Goal: Check status: Check status

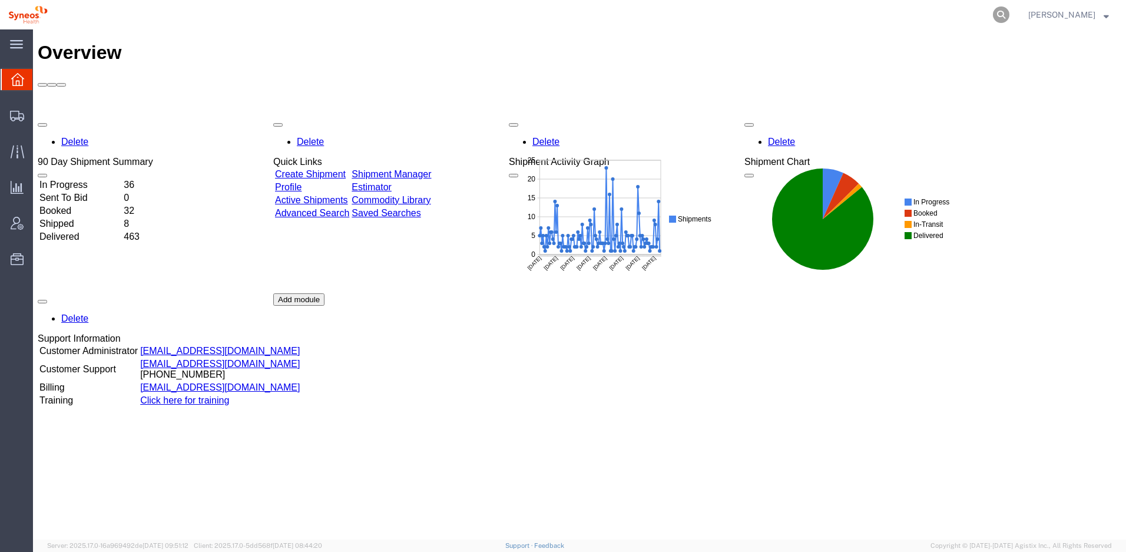
click at [1009, 16] on icon at bounding box center [1001, 14] width 16 height 16
click at [747, 17] on input "search" at bounding box center [814, 15] width 358 height 28
paste input "391565675101"
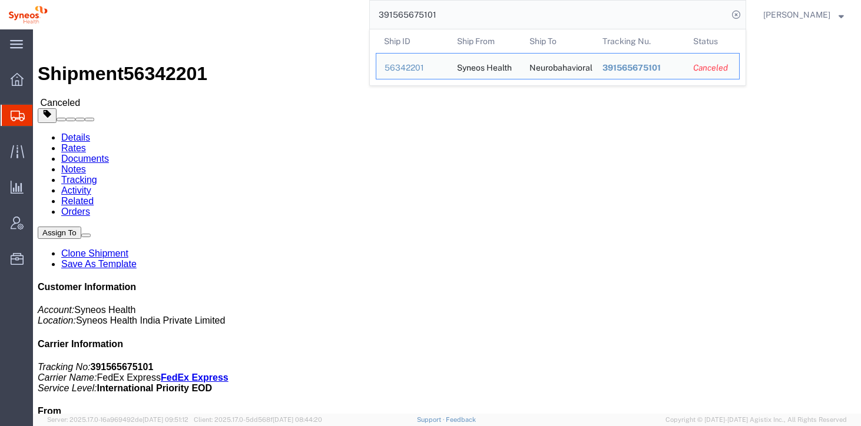
drag, startPoint x: 453, startPoint y: 18, endPoint x: 376, endPoint y: 15, distance: 76.6
click at [376, 15] on div "391565675101 Ship ID Ship From Ship To Tracking Nu. Status Ship ID 56342201 Shi…" at bounding box center [401, 14] width 690 height 29
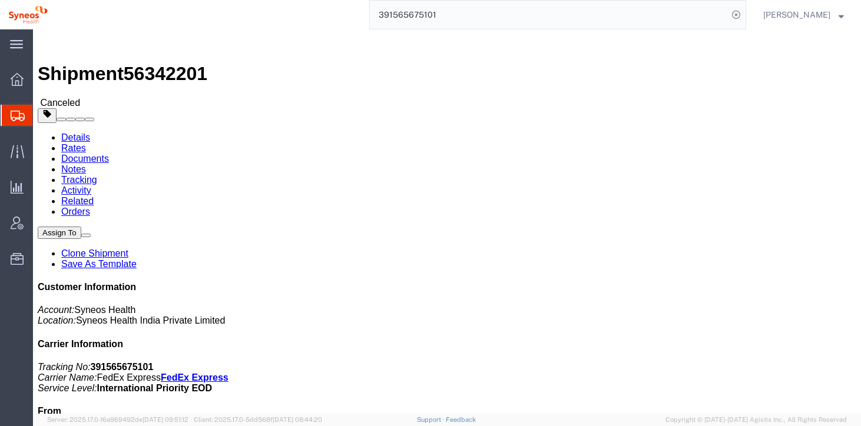
paste input "76702128"
type input "391576702128"
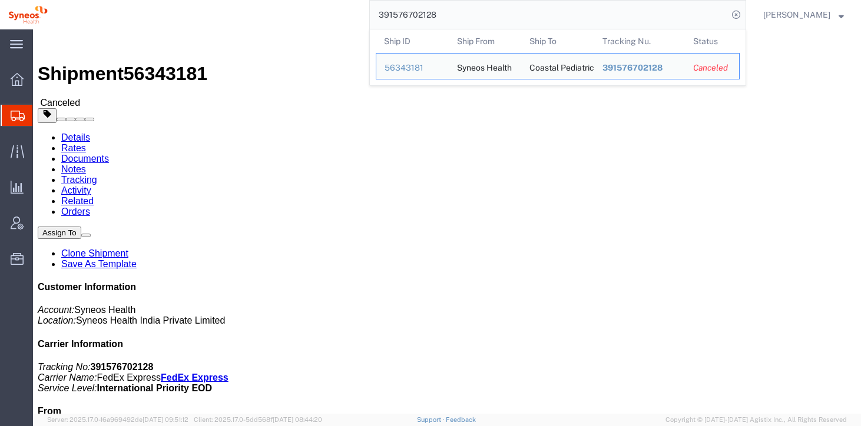
click link "Activity"
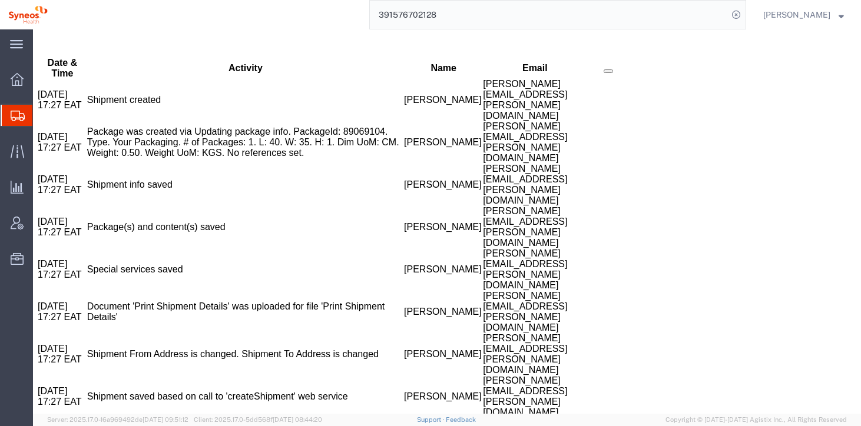
scroll to position [457, 0]
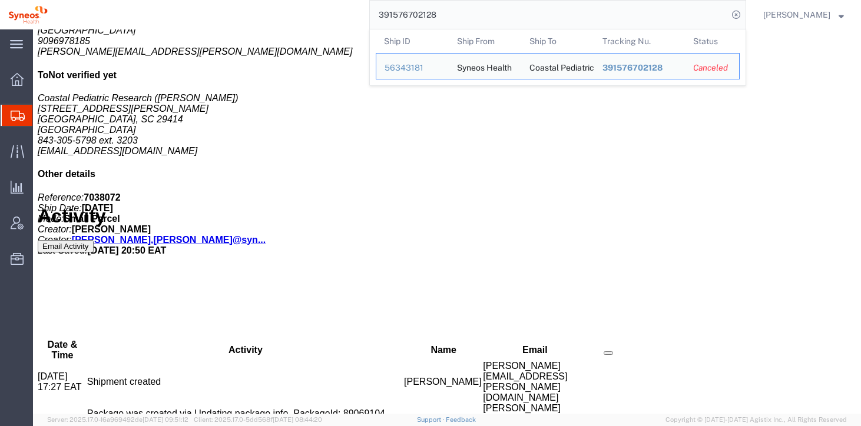
click at [541, 16] on input "391576702128" at bounding box center [549, 15] width 358 height 28
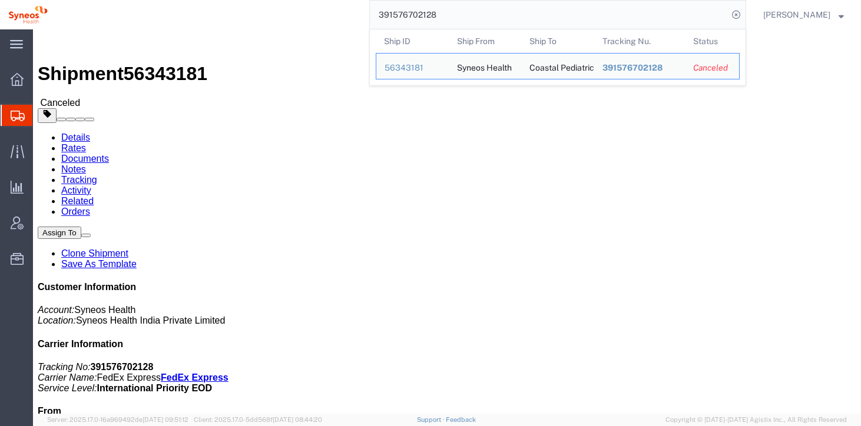
drag, startPoint x: 451, startPoint y: 18, endPoint x: 392, endPoint y: 11, distance: 59.3
click at [392, 11] on input "391576702128" at bounding box center [549, 15] width 358 height 28
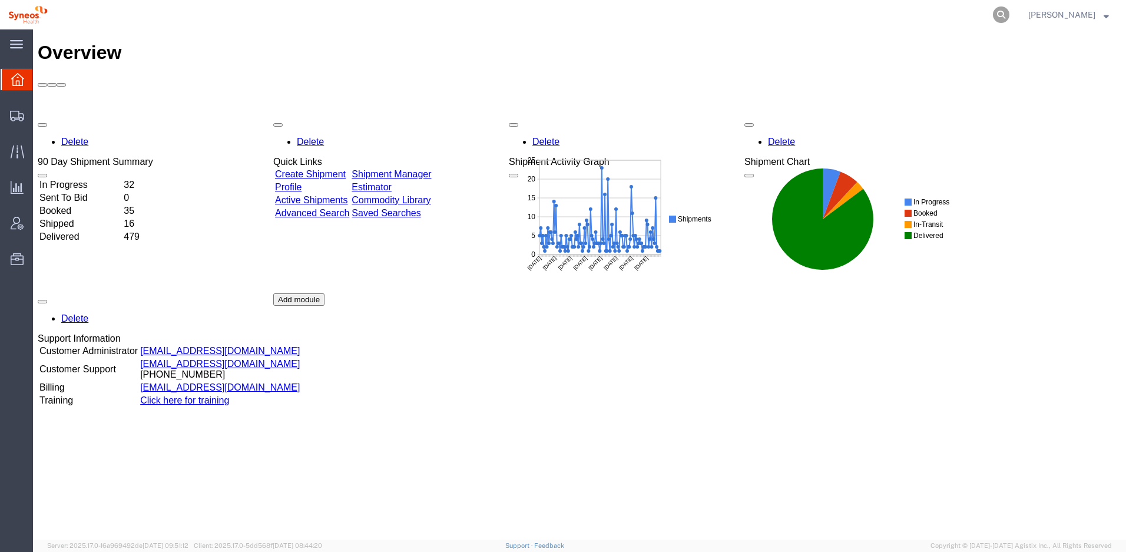
click at [1009, 15] on icon at bounding box center [1001, 14] width 16 height 16
click at [755, 18] on input "search" at bounding box center [814, 15] width 358 height 28
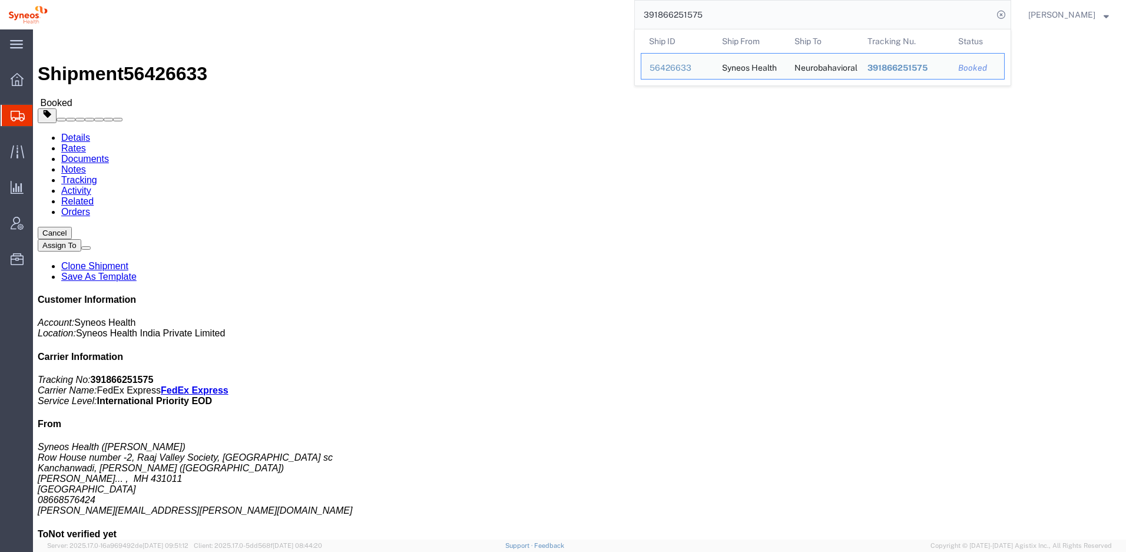
drag, startPoint x: 721, startPoint y: 13, endPoint x: 634, endPoint y: 16, distance: 87.8
click at [634, 16] on div "391866251575 Ship ID Ship From Ship To Tracking Nu. Status Ship ID 56426633 Shi…" at bounding box center [533, 14] width 955 height 29
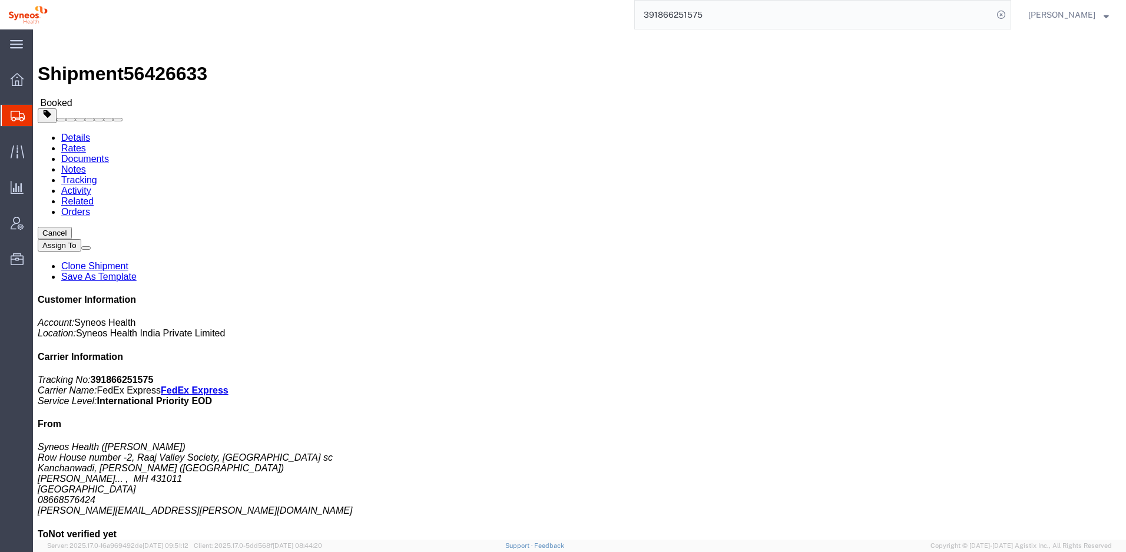
paste input "565675101"
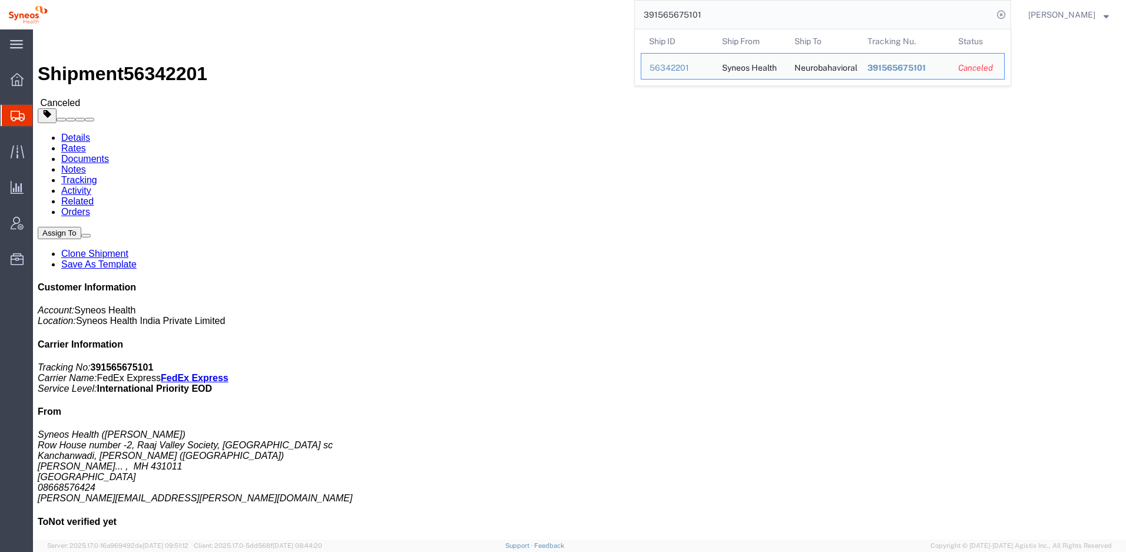
drag, startPoint x: 730, startPoint y: 18, endPoint x: 627, endPoint y: 18, distance: 103.1
click at [627, 18] on div "391565675101 Ship ID Ship From Ship To Tracking Nu. Status Ship ID 56342201 Shi…" at bounding box center [533, 14] width 955 height 29
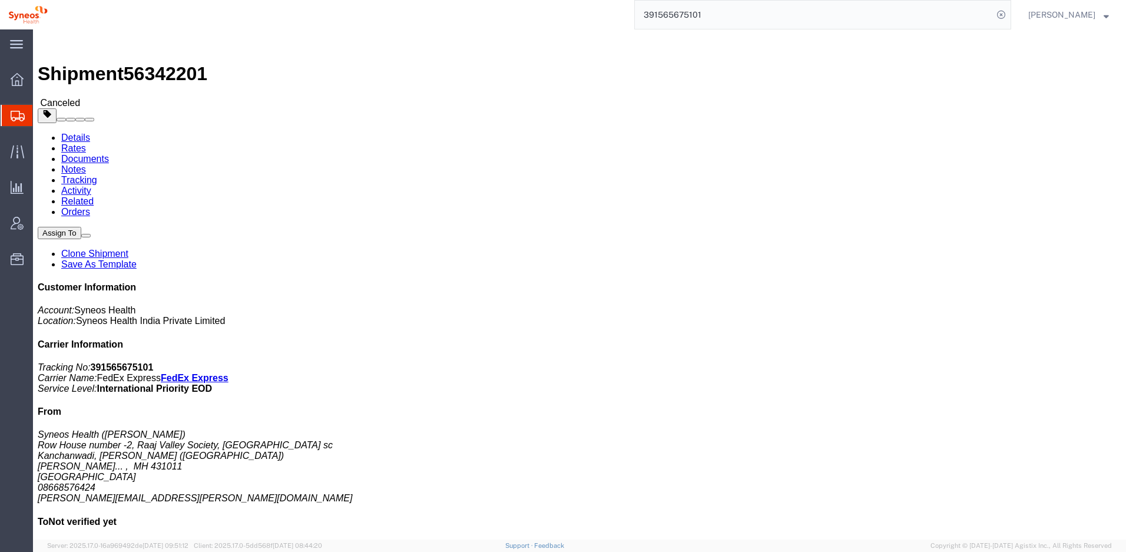
paste input "866251575"
type input "391866251575"
click at [783, 16] on input "391866251575" at bounding box center [814, 15] width 358 height 28
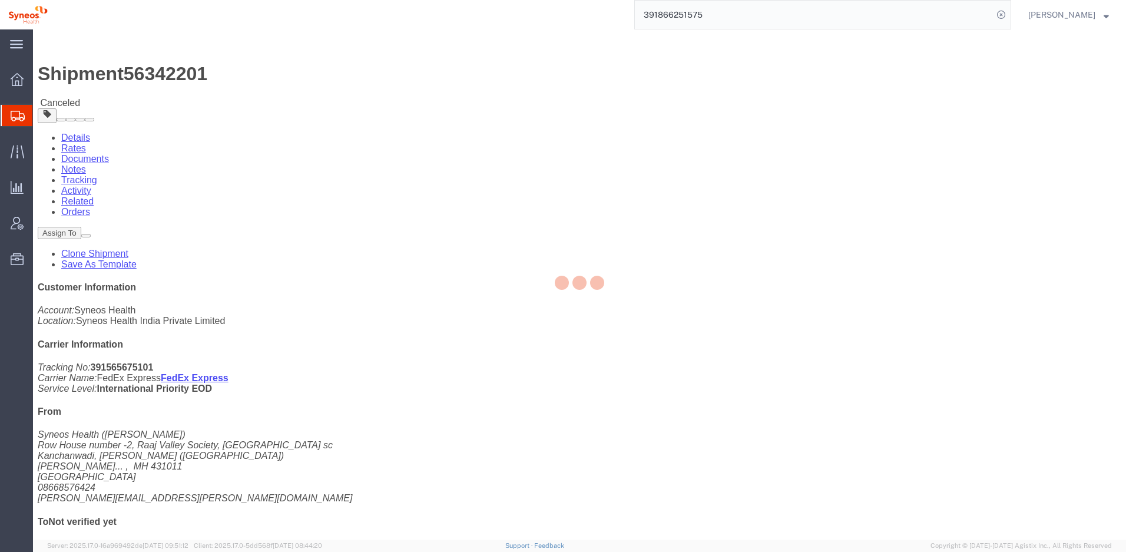
click at [783, 16] on input "391866251575" at bounding box center [814, 15] width 358 height 28
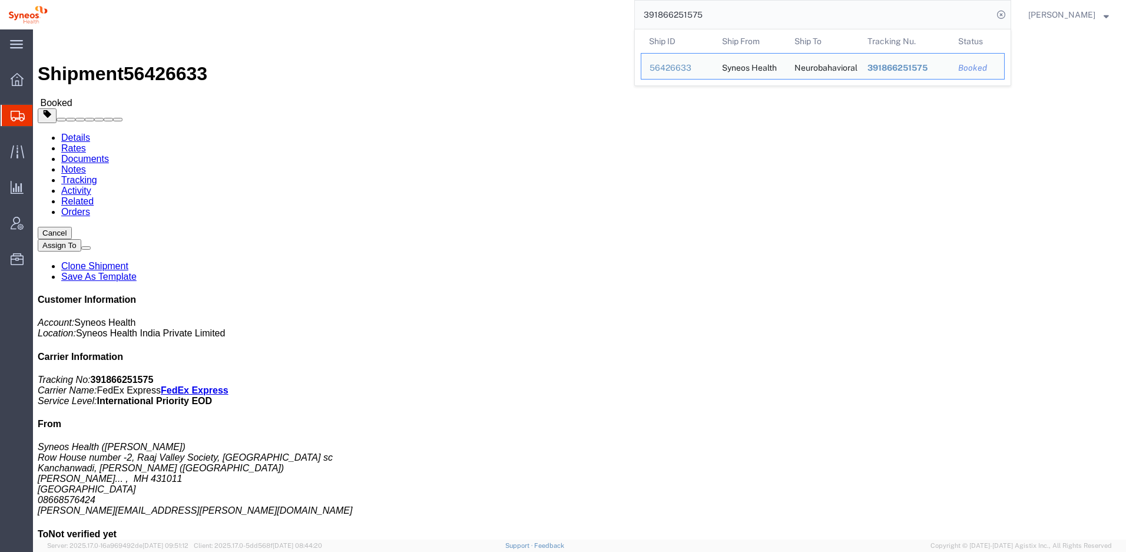
drag, startPoint x: 719, startPoint y: 14, endPoint x: 628, endPoint y: 14, distance: 90.1
click at [628, 14] on div "391866251575 Ship ID Ship From Ship To Tracking Nu. Status Ship ID 56426633 Shi…" at bounding box center [533, 14] width 955 height 29
drag, startPoint x: 160, startPoint y: 15, endPoint x: 97, endPoint y: 16, distance: 62.4
click h1 "Shipment 56426633"
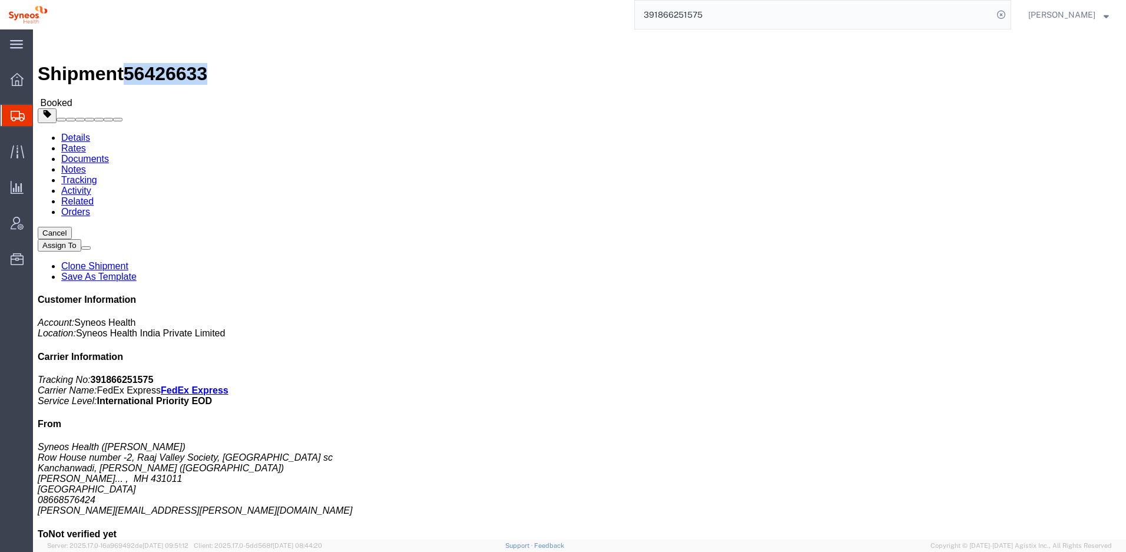
copy span "56426633"
